Goal: Information Seeking & Learning: Learn about a topic

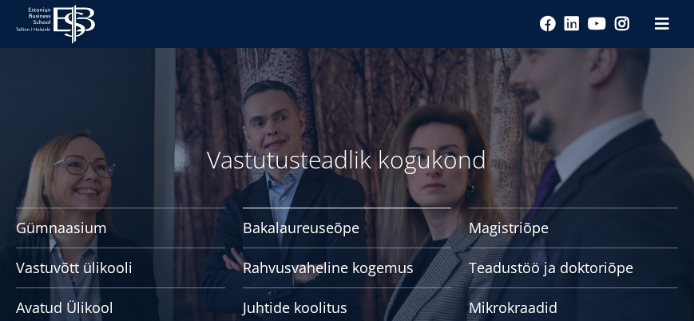
click at [320, 226] on span "Bakalaureuseõpe Tutvu ja registreeru" at bounding box center [347, 228] width 209 height 16
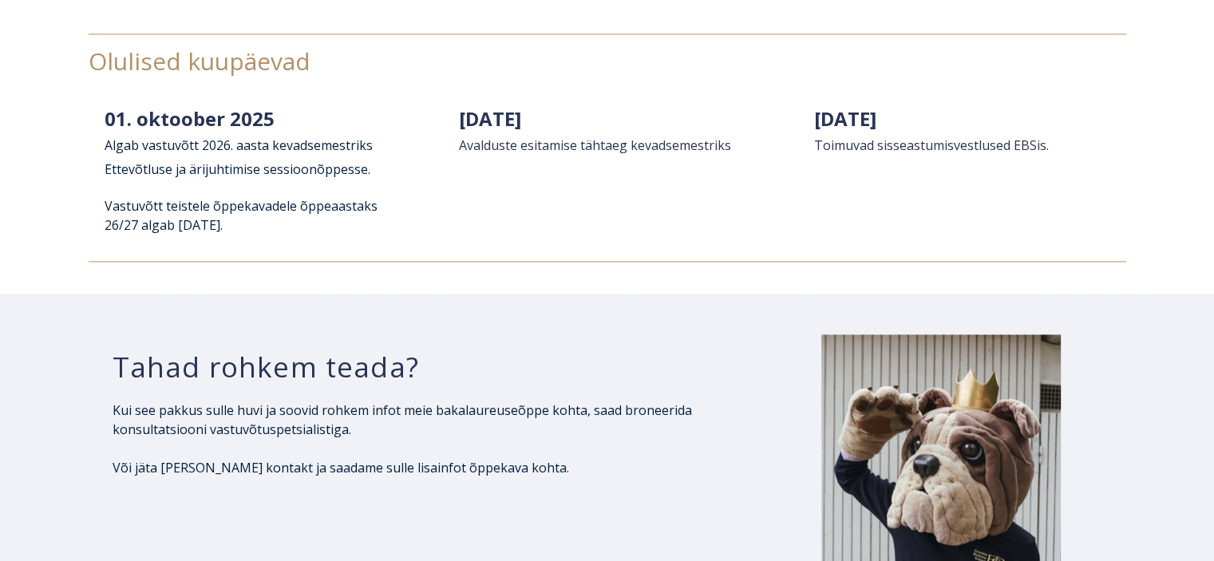
scroll to position [2861, 0]
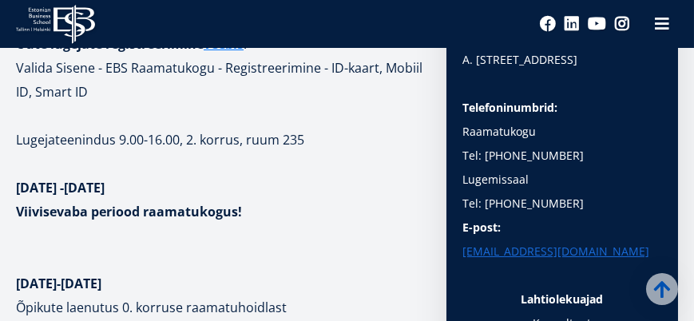
scroll to position [225, 0]
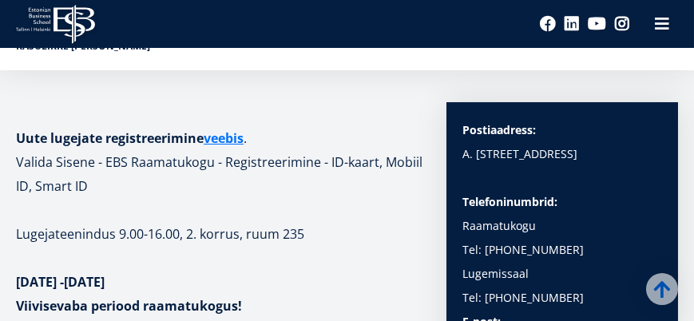
drag, startPoint x: 22, startPoint y: 164, endPoint x: 399, endPoint y: 175, distance: 377.8
click at [399, 175] on h1 "Uute lugejate registreerimine veebis . Valida Sisene - EBS Raamatukogu - Regist…" at bounding box center [223, 162] width 414 height 72
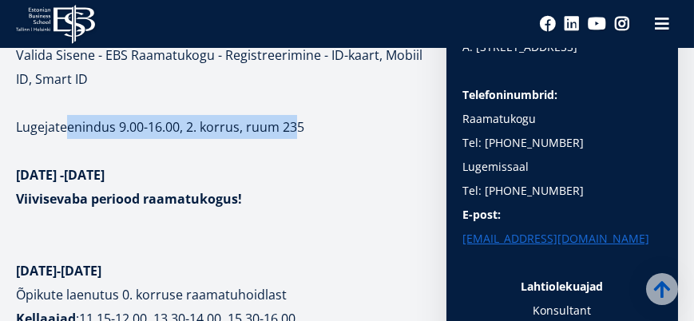
drag, startPoint x: 65, startPoint y: 131, endPoint x: 297, endPoint y: 126, distance: 232.4
click at [297, 126] on p "Lugejateenindus 9.00-16.00, 2. korrus, ruum 235" at bounding box center [223, 127] width 414 height 24
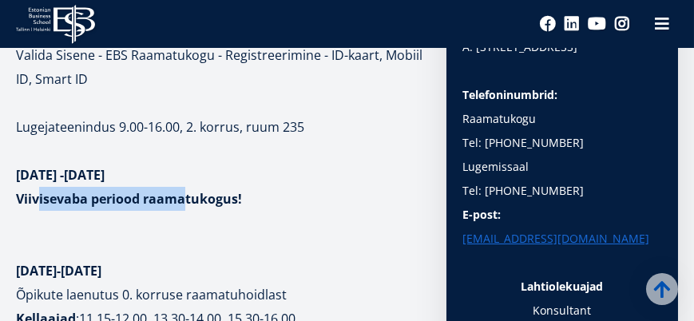
drag, startPoint x: 38, startPoint y: 202, endPoint x: 183, endPoint y: 201, distance: 145.3
click at [183, 201] on strong "Viivisevaba periood raamatukogus!" at bounding box center [129, 199] width 226 height 18
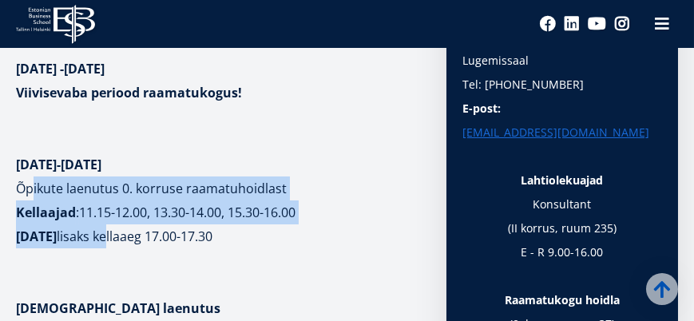
drag, startPoint x: 30, startPoint y: 190, endPoint x: 145, endPoint y: 225, distance: 120.2
click at [145, 225] on p "Õpikute laenutus 0. korruse raamatuhoidlast Kellaajad : 11.15-12.00, 13.30-14.0…" at bounding box center [223, 212] width 414 height 72
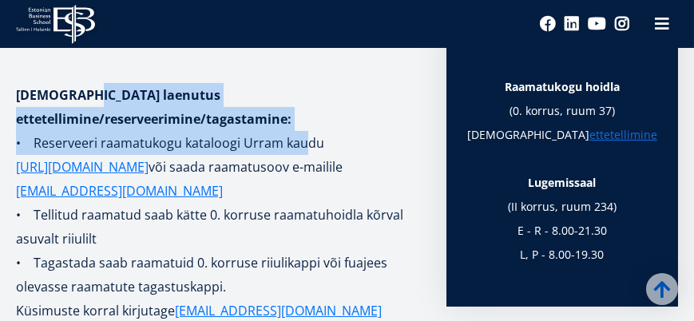
drag, startPoint x: 90, startPoint y: 101, endPoint x: 306, endPoint y: 121, distance: 216.4
